Goal: Transaction & Acquisition: Purchase product/service

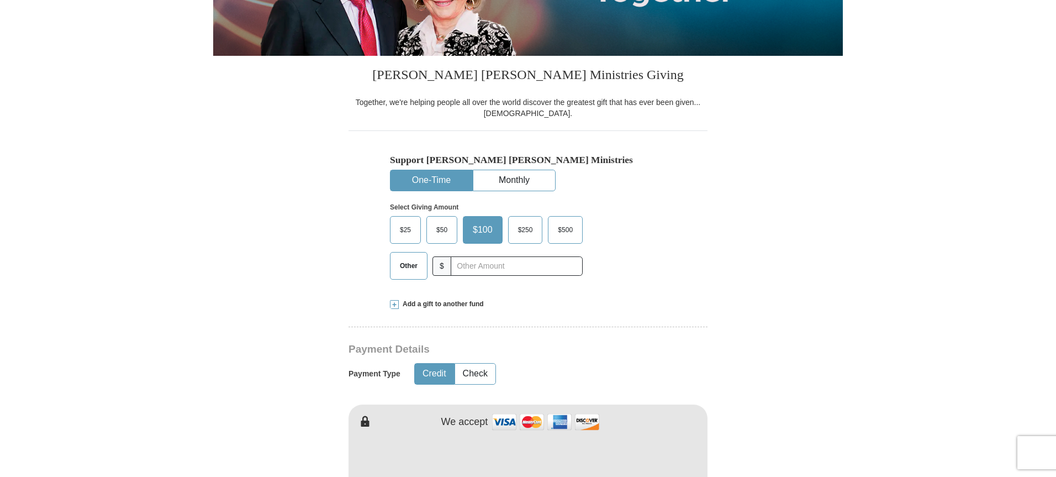
scroll to position [221, 0]
click at [406, 230] on span "$25" at bounding box center [405, 229] width 22 height 17
click at [0, 0] on input "$25" at bounding box center [0, 0] width 0 height 0
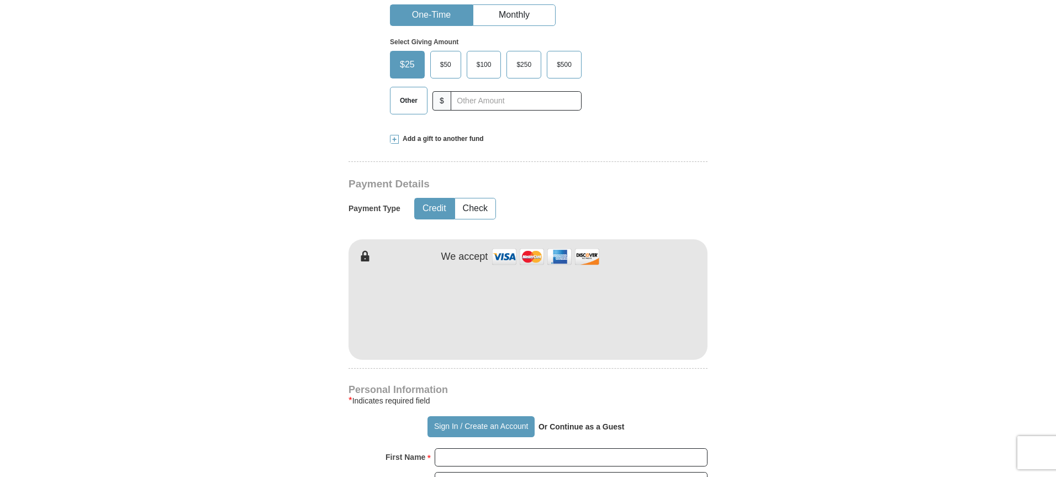
scroll to position [387, 0]
type input "[PERSON_NAME]"
click at [286, 289] on form "Already have an account? Sign in for faster giving. Don't have an account? Crea…" at bounding box center [528, 335] width 630 height 1355
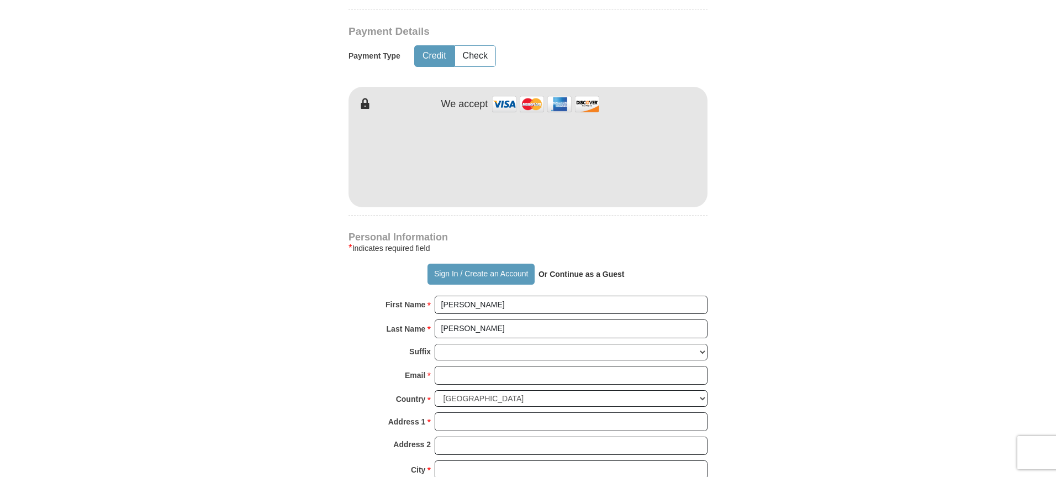
scroll to position [663, 0]
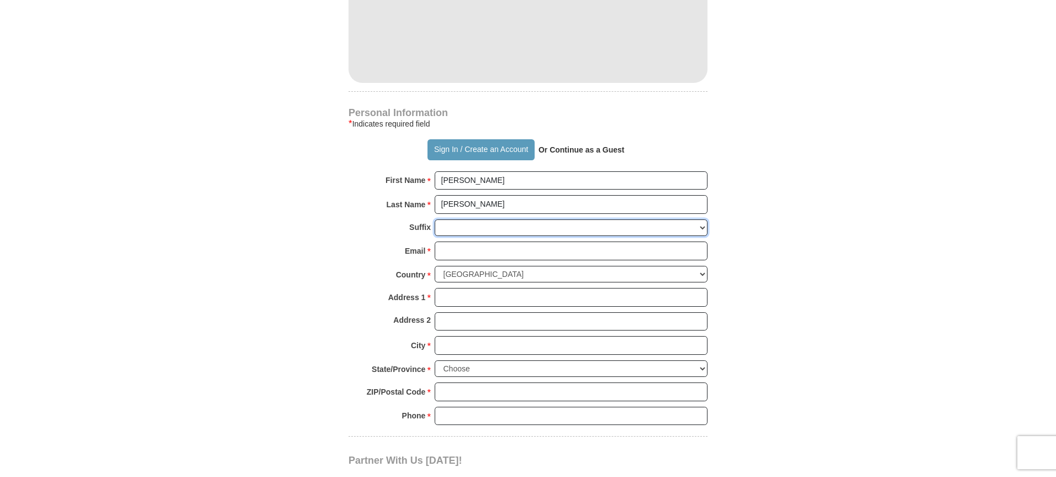
click at [481, 224] on select "[PERSON_NAME] I II III IV V VI" at bounding box center [571, 227] width 273 height 17
select select "Sr"
click at [435, 219] on select "[PERSON_NAME] I II III IV V VI" at bounding box center [571, 227] width 273 height 17
click at [461, 249] on input "Email *" at bounding box center [571, 250] width 273 height 19
type input "[EMAIL_ADDRESS][DOMAIN_NAME]"
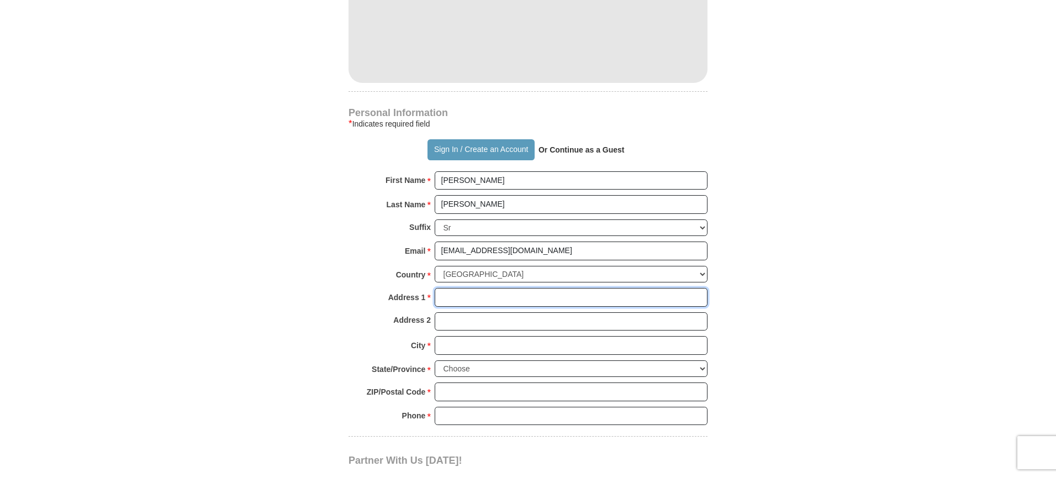
type input "[STREET_ADDRESS]"
type input "Lansing"
select select "MI"
type input "48910"
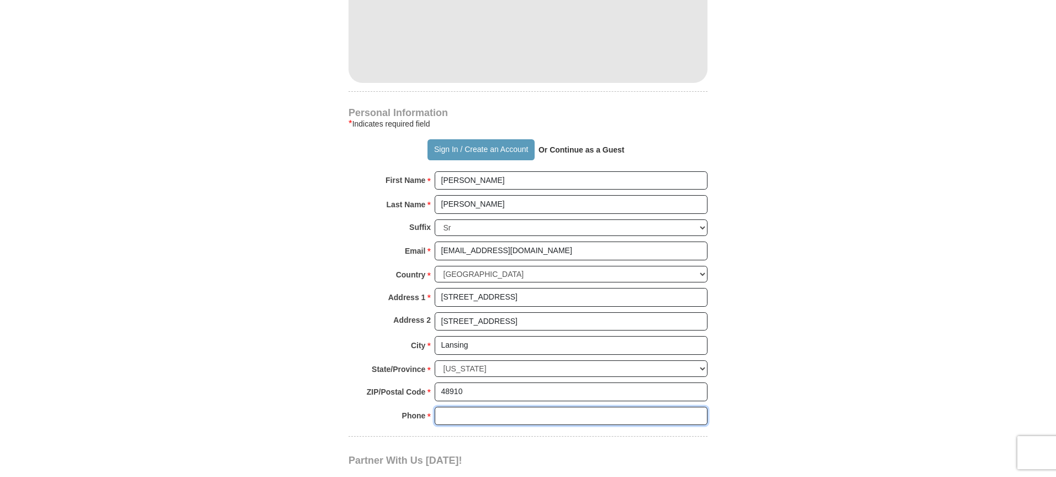
type input "5175990149"
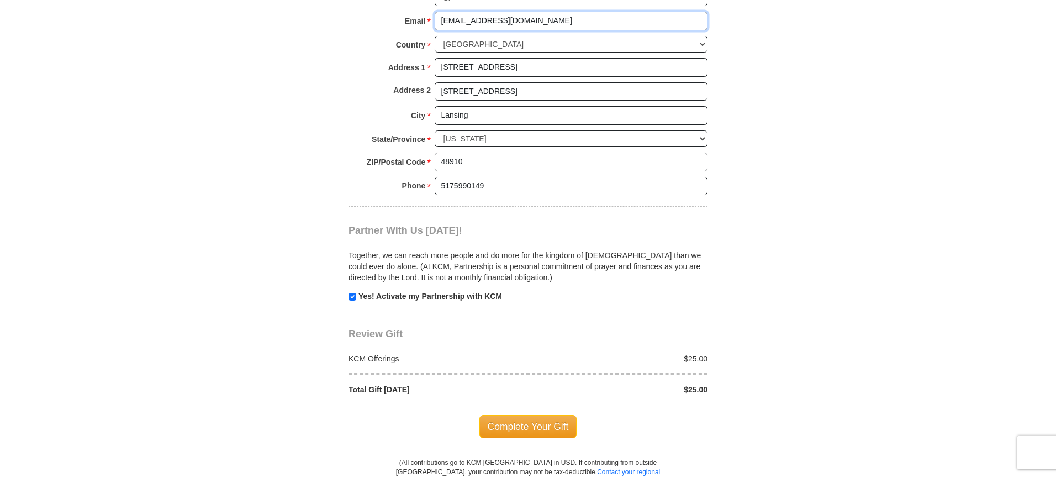
scroll to position [994, 0]
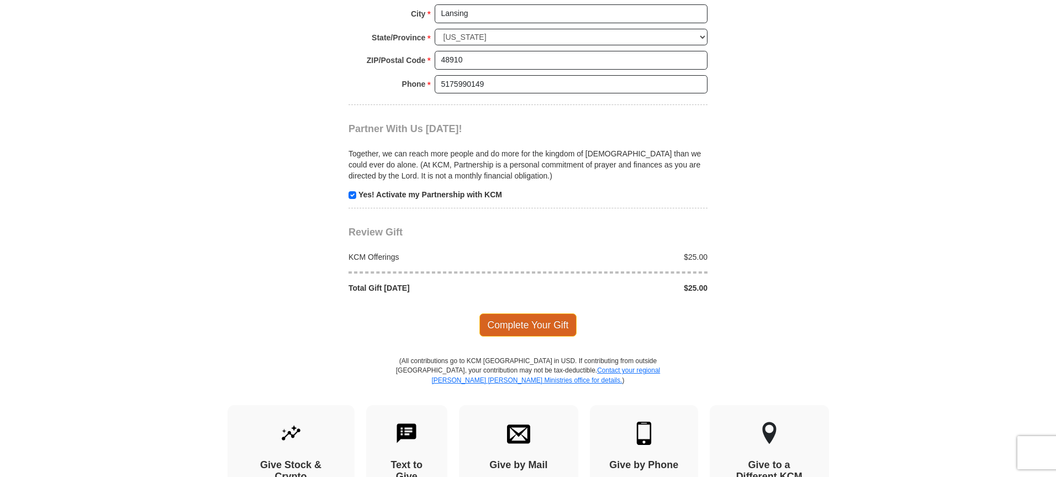
click at [546, 327] on span "Complete Your Gift" at bounding box center [528, 324] width 98 height 23
